Goal: Find specific page/section: Find specific page/section

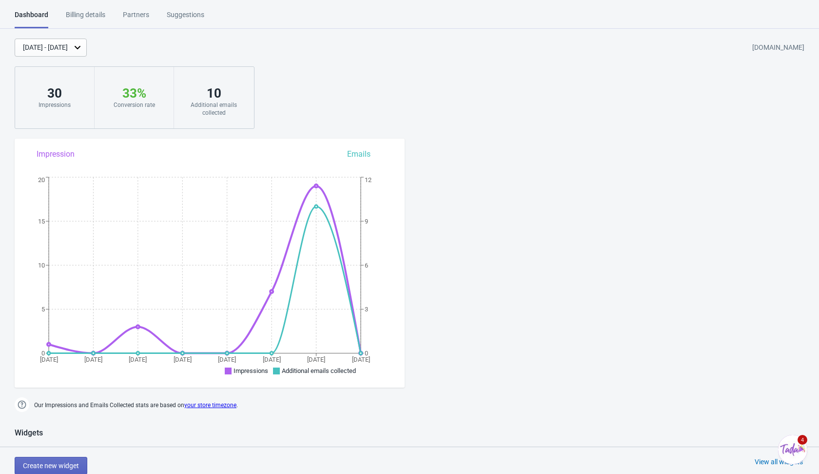
click at [786, 448] on img "Chat widget" at bounding box center [792, 449] width 29 height 29
